Goal: Task Accomplishment & Management: Manage account settings

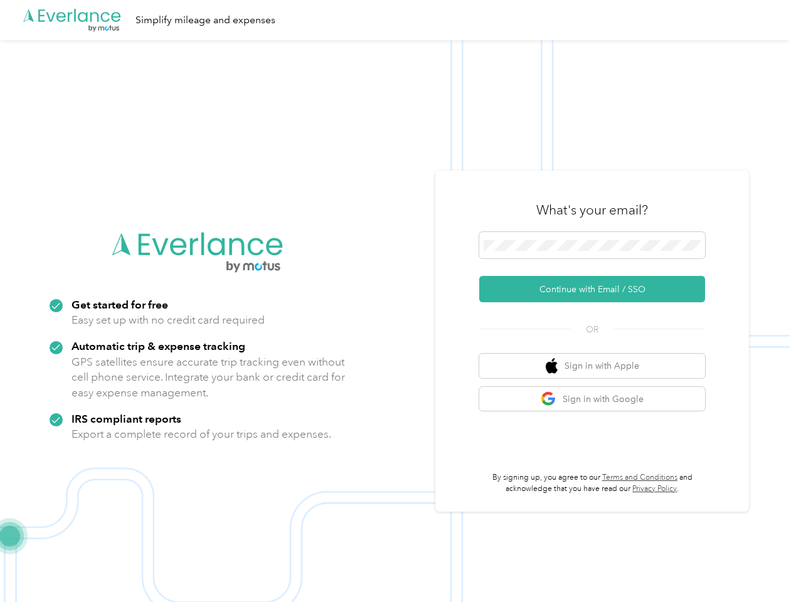
click at [398, 301] on img at bounding box center [395, 341] width 790 height 602
click at [398, 20] on div ".cls-1 { fill: #00adee; } .cls-2 { fill: #fff; } .cls-3 { fill: #707372; } .cls…" at bounding box center [395, 20] width 790 height 40
click at [597, 289] on button "Continue with Email / SSO" at bounding box center [592, 289] width 226 height 26
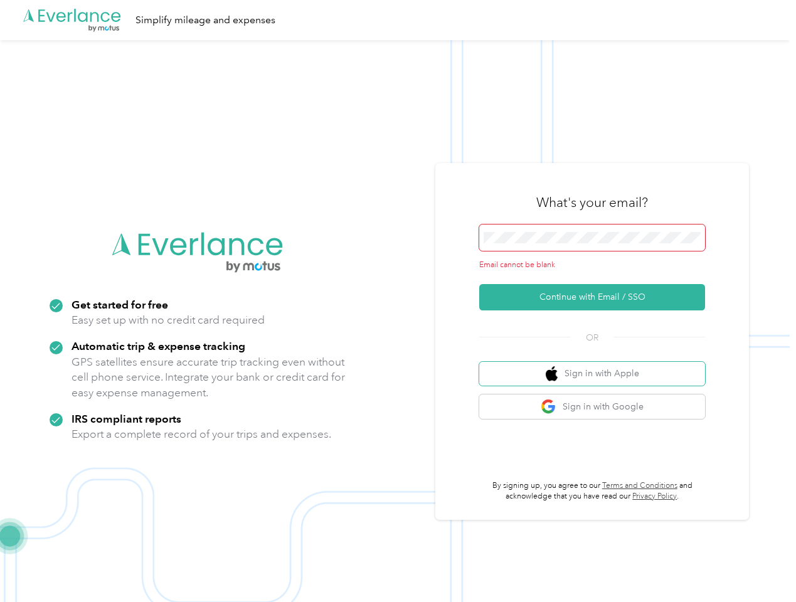
click at [597, 366] on button "Sign in with Apple" at bounding box center [592, 374] width 226 height 24
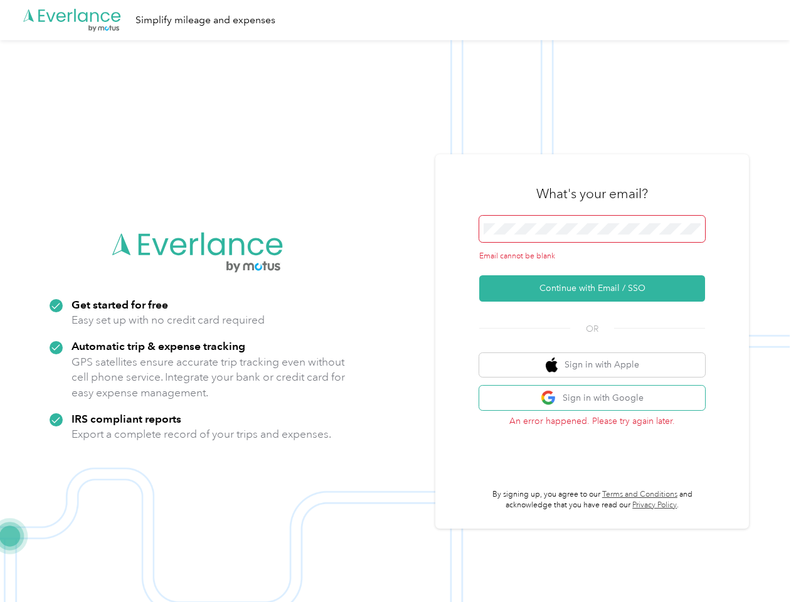
click at [597, 399] on button "Sign in with Google" at bounding box center [592, 398] width 226 height 24
